Goal: Find specific page/section: Find specific page/section

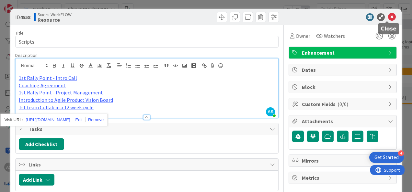
click at [390, 16] on icon at bounding box center [392, 17] width 8 height 8
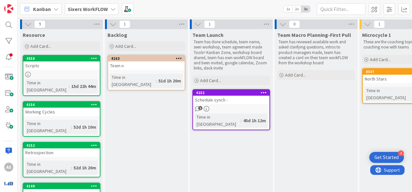
click at [100, 7] on b "Sixers WorkFLOW" at bounding box center [88, 9] width 40 height 6
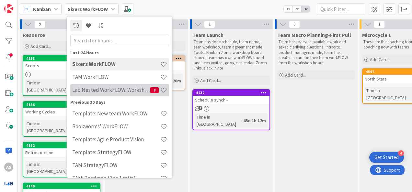
click at [110, 88] on h4 "Lab Nested WorkFLOW: Workshop" at bounding box center [111, 90] width 78 height 6
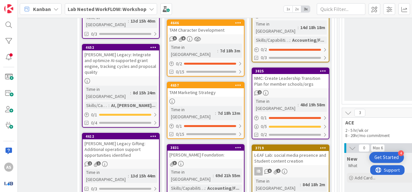
scroll to position [0, 714]
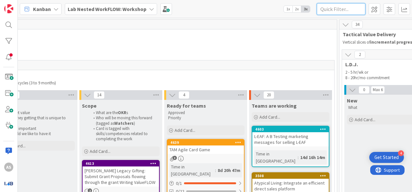
click at [351, 9] on input "text" at bounding box center [340, 9] width 49 height 12
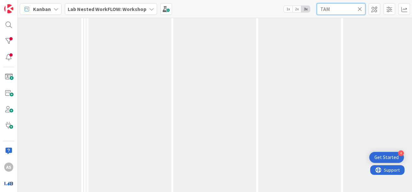
scroll to position [655, 537]
click at [335, 10] on input "TAM" at bounding box center [340, 9] width 49 height 12
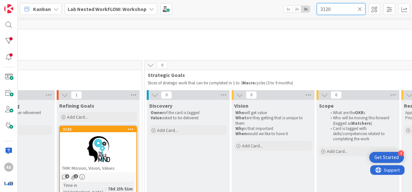
scroll to position [0, 427]
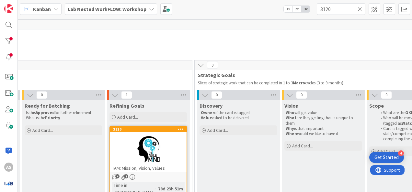
click at [132, 154] on div at bounding box center [148, 149] width 76 height 29
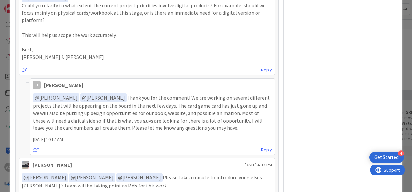
scroll to position [380, 0]
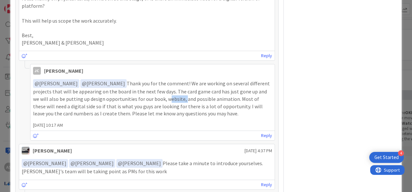
drag, startPoint x: 149, startPoint y: 98, endPoint x: 165, endPoint y: 98, distance: 16.2
click at [165, 98] on p "﻿ @ [PERSON_NAME] ﻿ ﻿ @ [PERSON_NAME] ﻿ Thank you for the comment! We are worki…" at bounding box center [152, 98] width 239 height 38
drag, startPoint x: 165, startPoint y: 98, endPoint x: 158, endPoint y: 98, distance: 6.8
click at [158, 98] on p "﻿ @ [PERSON_NAME] ﻿ ﻿ @ [PERSON_NAME] ﻿ Thank you for the comment! We are worki…" at bounding box center [152, 98] width 239 height 38
click at [177, 95] on p "﻿ @ [PERSON_NAME] ﻿ ﻿ @ [PERSON_NAME] ﻿ Thank you for the comment! We are worki…" at bounding box center [152, 98] width 239 height 38
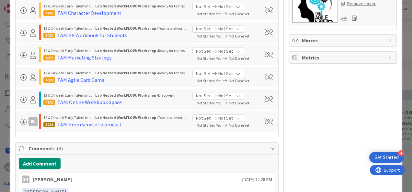
scroll to position [176, 0]
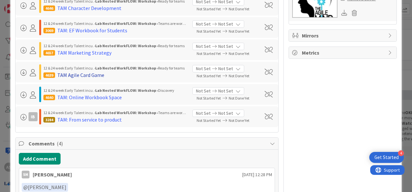
click at [77, 74] on div "TAM Agile Card Game" at bounding box center [80, 75] width 47 height 8
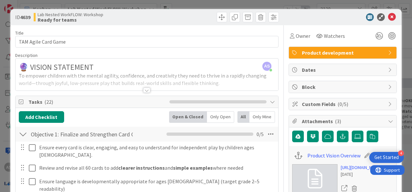
click at [143, 90] on div at bounding box center [146, 90] width 7 height 5
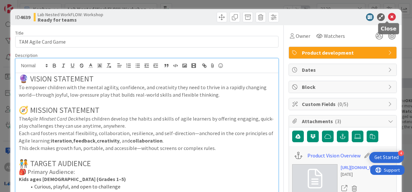
click at [388, 18] on icon at bounding box center [392, 17] width 8 height 8
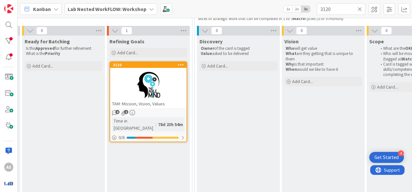
scroll to position [78, 427]
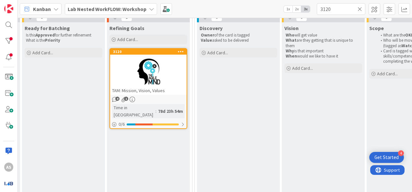
click at [161, 57] on div at bounding box center [148, 71] width 76 height 29
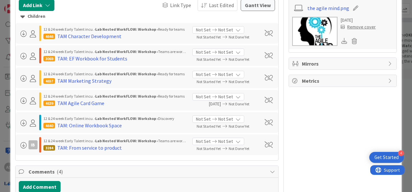
scroll to position [147, 0]
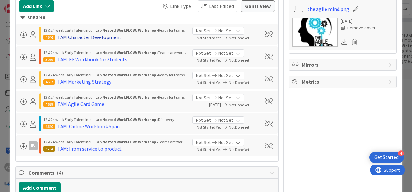
click at [102, 35] on div "TAM Character Development" at bounding box center [89, 37] width 64 height 8
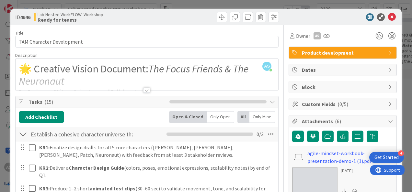
click at [146, 91] on div at bounding box center [146, 90] width 7 height 5
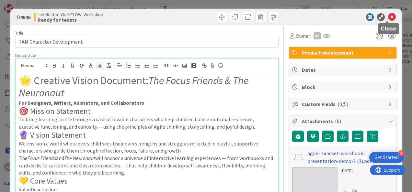
click at [388, 18] on icon at bounding box center [392, 17] width 8 height 8
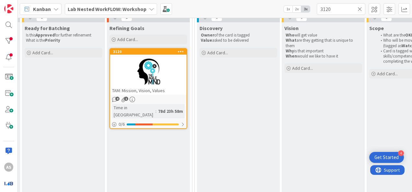
click at [150, 59] on div at bounding box center [148, 71] width 76 height 29
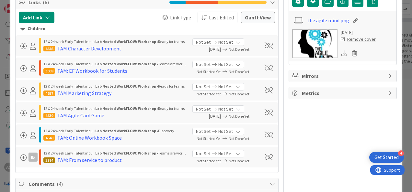
scroll to position [137, 0]
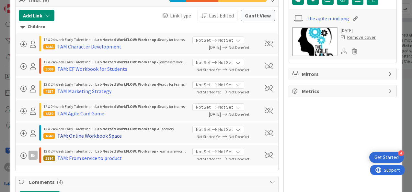
click at [86, 134] on div "TAM: Online Workbook Space" at bounding box center [89, 136] width 64 height 8
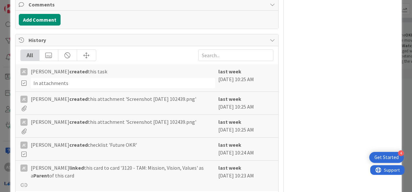
scroll to position [250, 0]
click at [23, 107] on icon at bounding box center [23, 109] width 7 height 6
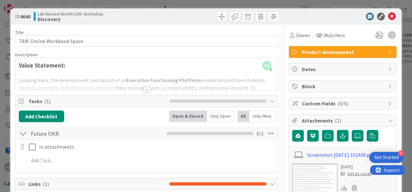
scroll to position [0, 0]
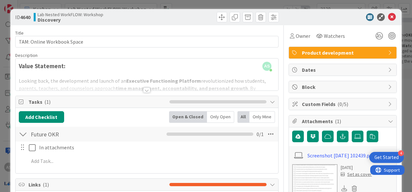
click at [144, 90] on div at bounding box center [146, 90] width 7 height 5
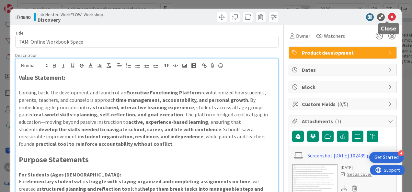
click at [388, 17] on icon at bounding box center [392, 17] width 8 height 8
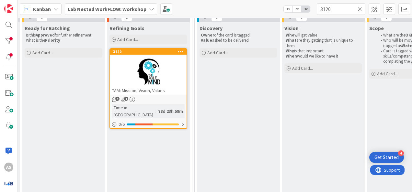
click at [164, 70] on div at bounding box center [148, 71] width 76 height 29
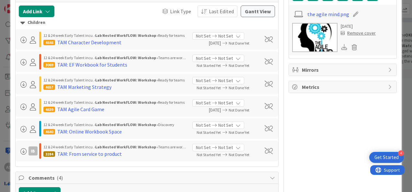
scroll to position [144, 0]
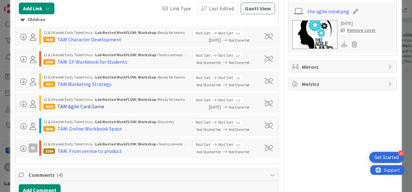
click at [72, 103] on div "TAM Agile Card Game" at bounding box center [80, 107] width 47 height 8
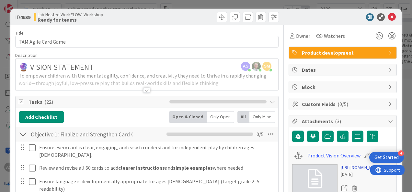
click at [344, 171] on link "[URL][DOMAIN_NAME]" at bounding box center [360, 167] width 40 height 7
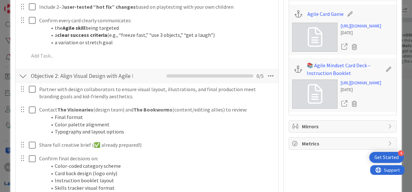
scroll to position [227, 0]
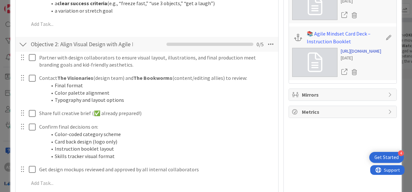
click at [363, 55] on link "[URL][DOMAIN_NAME]" at bounding box center [360, 51] width 40 height 7
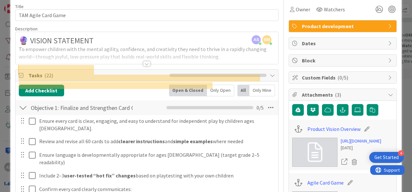
scroll to position [0, 0]
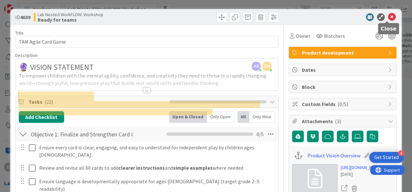
click at [389, 15] on icon at bounding box center [392, 17] width 8 height 8
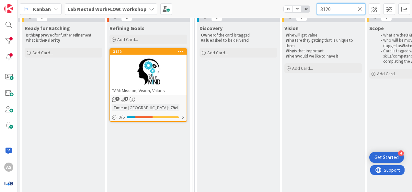
click at [337, 8] on input "3120" at bounding box center [340, 9] width 49 height 12
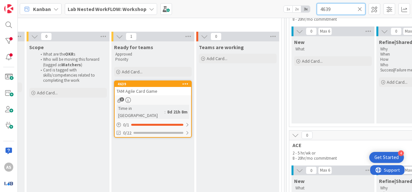
scroll to position [72, 767]
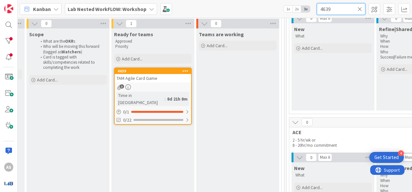
click at [341, 9] on input "4639" at bounding box center [340, 9] width 49 height 12
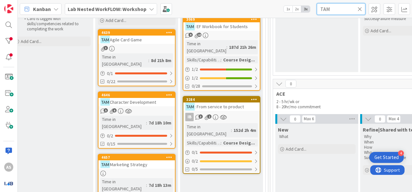
scroll to position [93, 783]
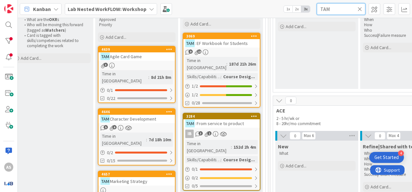
type input "TAM"
click at [228, 41] on span ": EF Workbook for Students" at bounding box center [220, 43] width 53 height 6
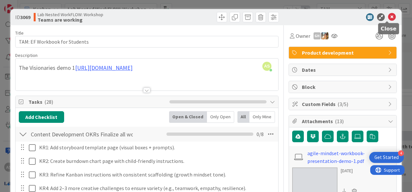
click at [388, 16] on icon at bounding box center [392, 17] width 8 height 8
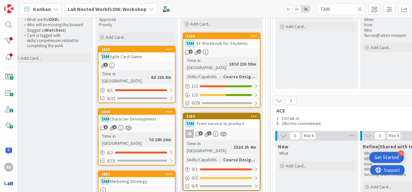
click at [221, 121] on span ": From service to product" at bounding box center [218, 124] width 49 height 6
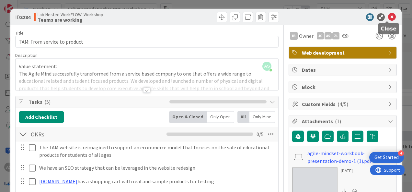
click at [389, 19] on icon at bounding box center [392, 17] width 8 height 8
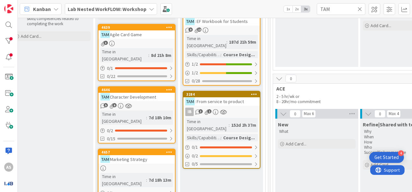
scroll to position [99, 783]
